Goal: Find specific page/section: Find specific page/section

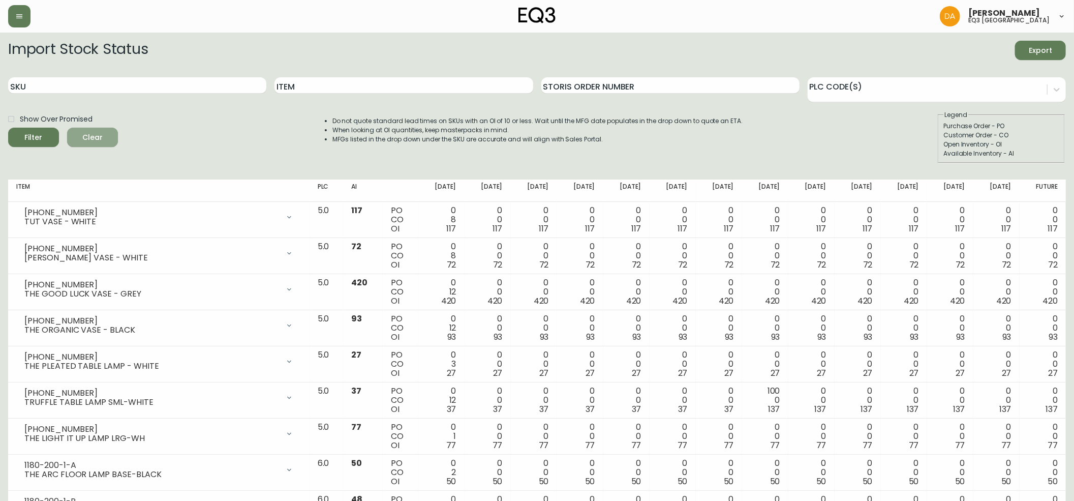
click at [86, 138] on span "Clear" at bounding box center [92, 137] width 35 height 13
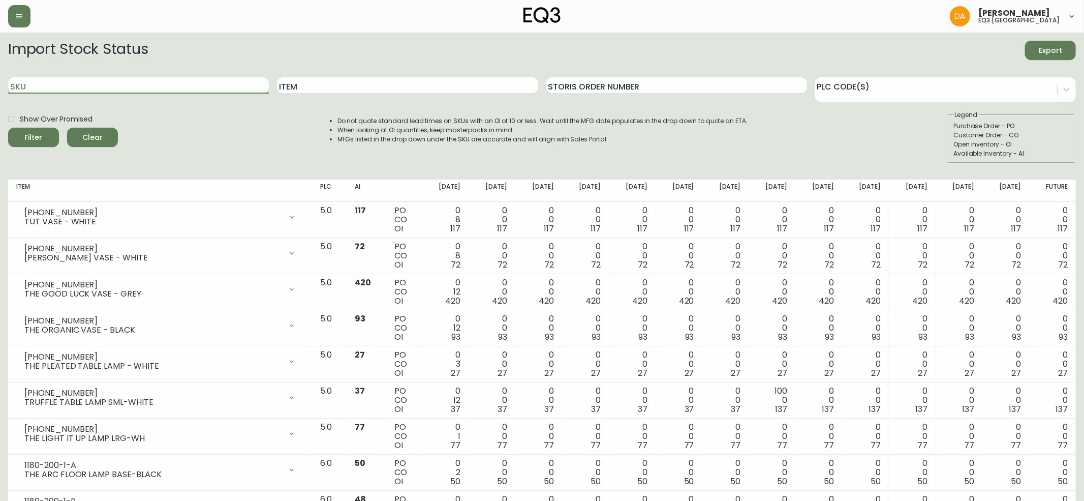
click at [87, 83] on input "SKU" at bounding box center [138, 85] width 261 height 16
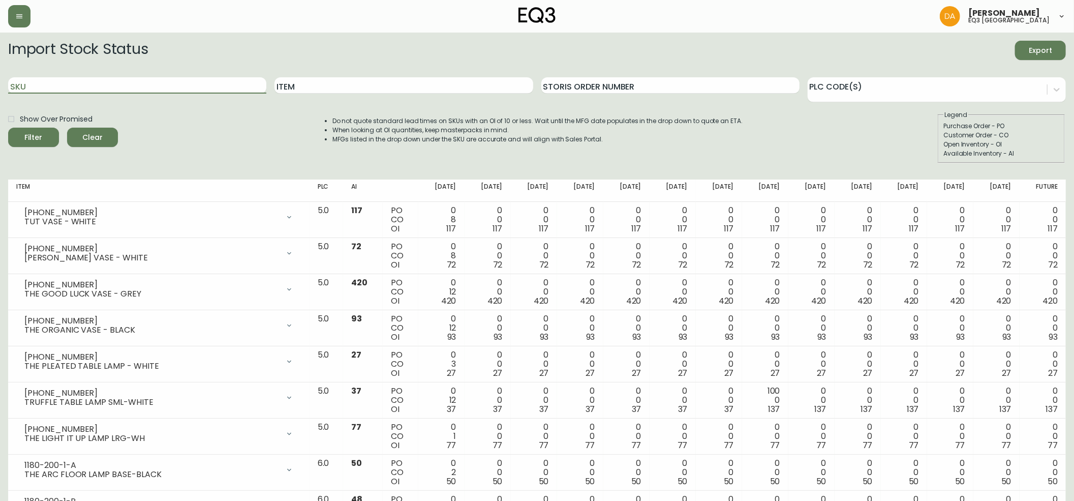
paste input "[PHONE_NUMBER]"
type input "[PHONE_NUMBER]"
click at [41, 132] on span "Filter" at bounding box center [33, 137] width 35 height 13
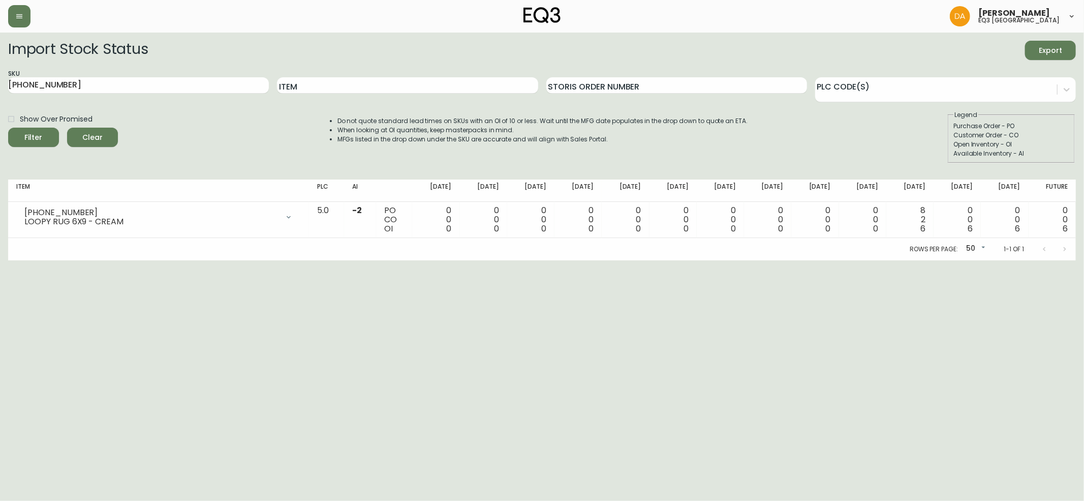
drag, startPoint x: 41, startPoint y: 348, endPoint x: 47, endPoint y: 304, distance: 44.6
click at [41, 260] on html "[PERSON_NAME] eq3 calgary Import Stock Status Export SKU [PHONE_NUMBER] Item St…" at bounding box center [542, 130] width 1084 height 260
click at [104, 131] on button "Clear" at bounding box center [92, 137] width 51 height 19
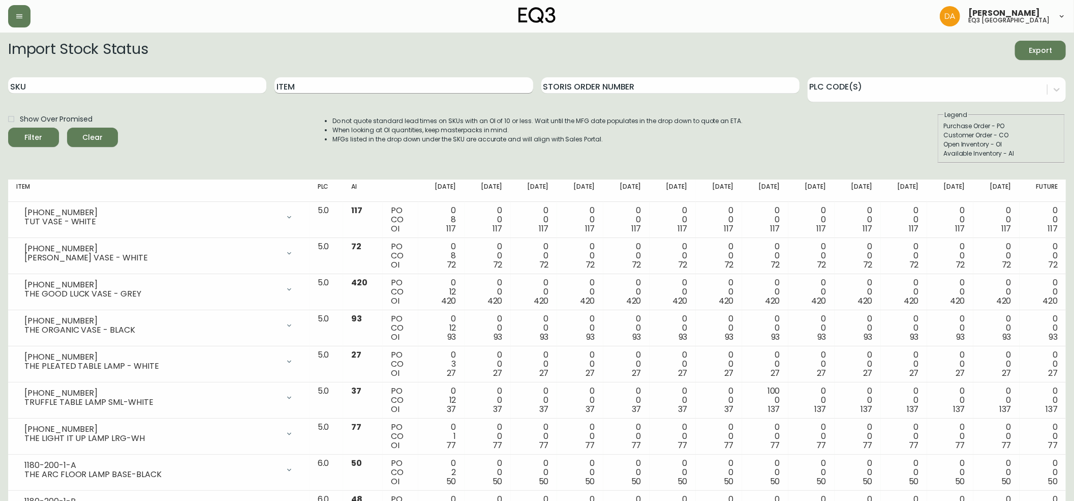
click at [303, 88] on input "Item" at bounding box center [404, 85] width 258 height 16
type input "6x9"
click at [8, 128] on button "Filter" at bounding box center [33, 137] width 51 height 19
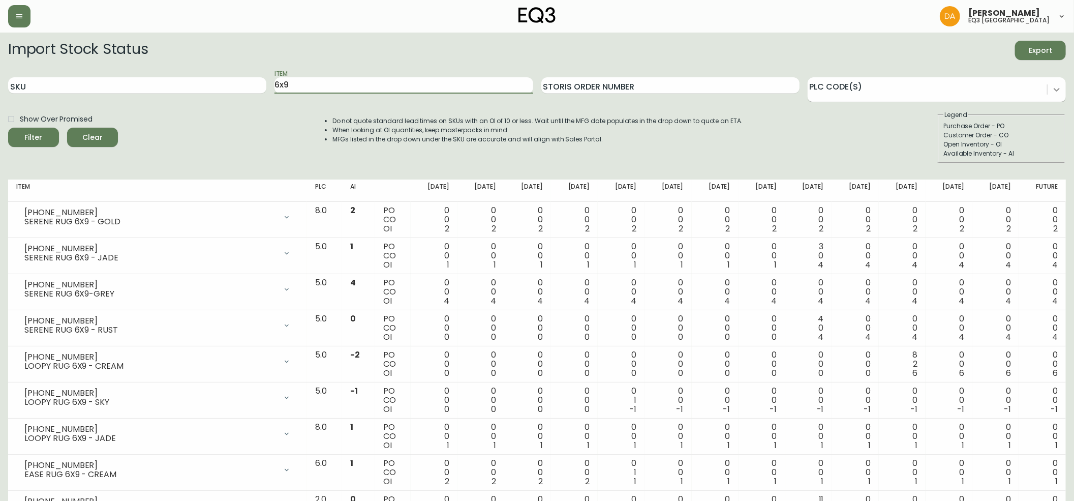
click at [1051, 90] on div at bounding box center [1057, 89] width 18 height 18
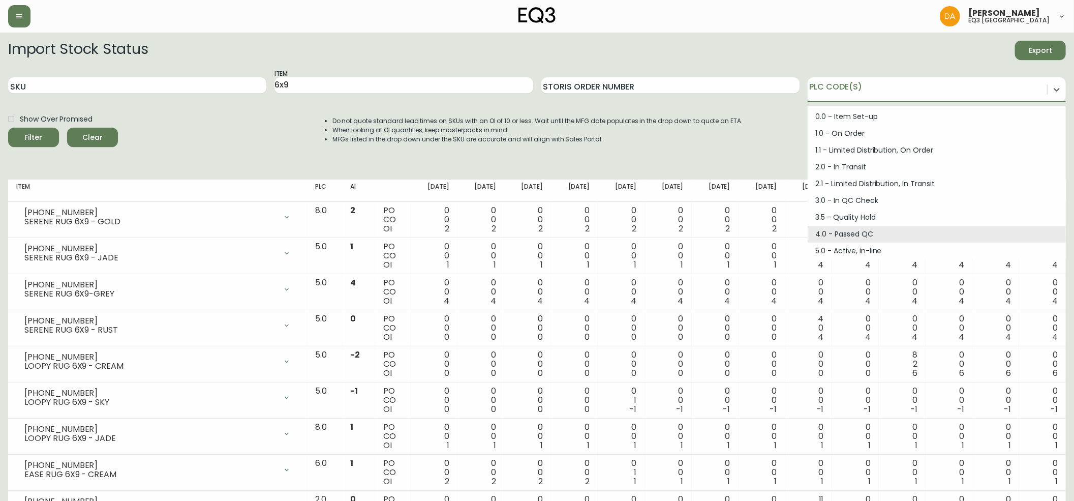
click at [266, 139] on div "Show Over Promised Filter Clear Do not quote standard lead times on SKUs with a…" at bounding box center [537, 136] width 1058 height 53
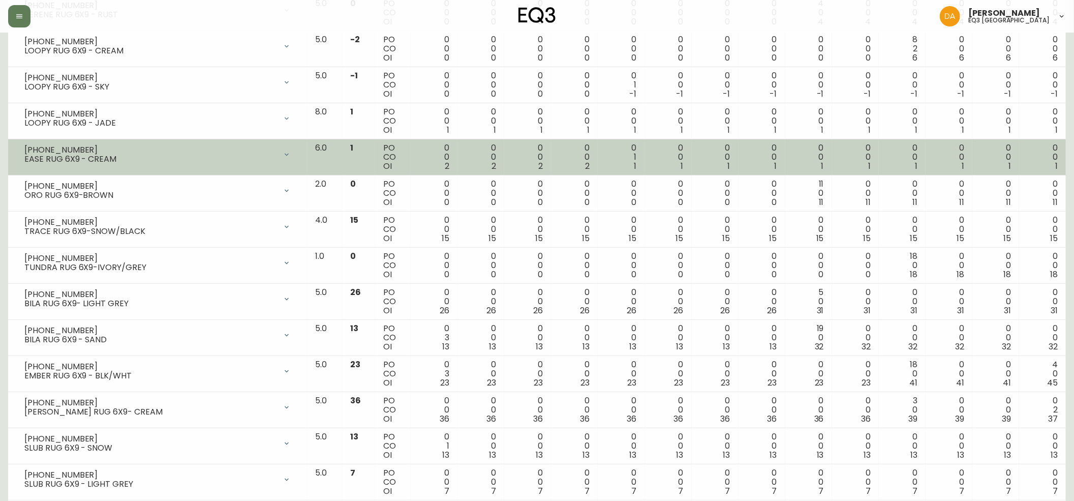
scroll to position [74, 0]
